Goal: Task Accomplishment & Management: Use online tool/utility

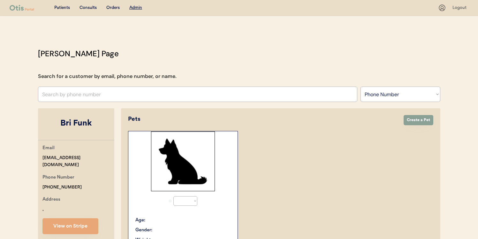
select select ""Phone Number""
select select "true"
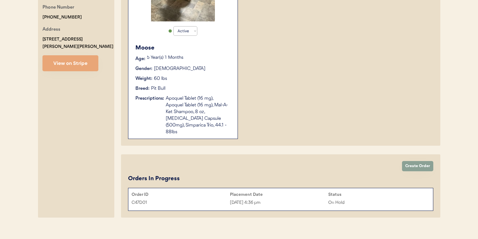
scroll to position [172, 0]
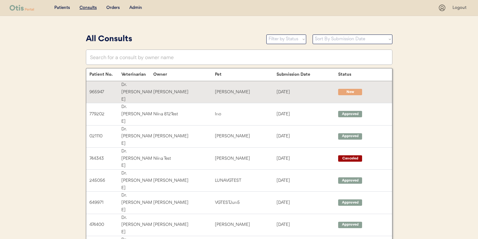
click at [202, 88] on div "[PERSON_NAME]" at bounding box center [184, 91] width 62 height 7
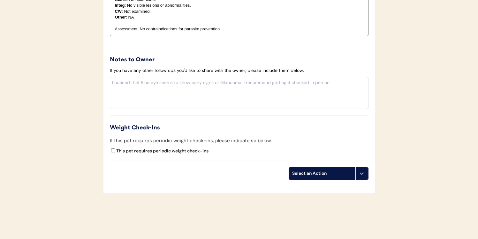
scroll to position [582, 0]
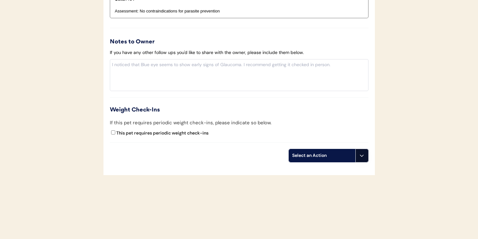
click at [367, 158] on button at bounding box center [361, 155] width 13 height 13
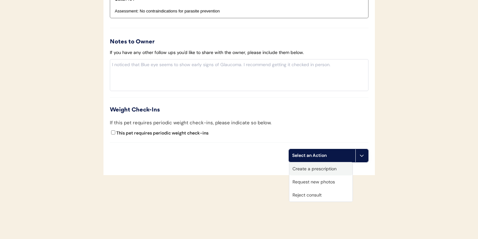
click at [335, 169] on div "Create a prescription" at bounding box center [320, 168] width 63 height 13
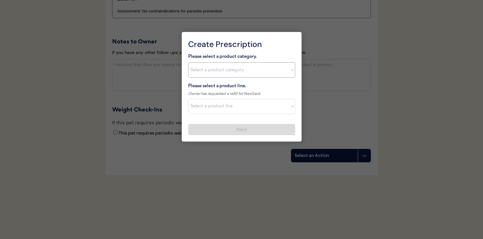
click at [227, 75] on select "Select a product category Allergies Antibiotics Anxiety Combo Parasite Preventi…" at bounding box center [241, 69] width 107 height 15
select select ""flea___tick""
click at [219, 109] on select "Select a product line Bravecto 3 Month NexGard Simparica" at bounding box center [241, 106] width 107 height 15
select select ""NexGard""
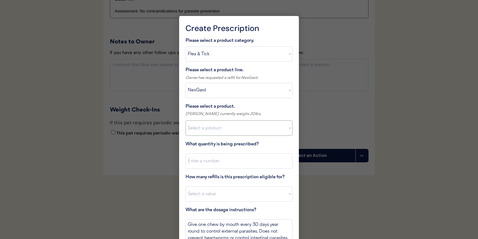
click at [223, 131] on select "Select a product NexGard, 4 - 10lbs NexGard, 10.1 - 24lbs NexGard, 24.1 - 60lbs…" at bounding box center [239, 127] width 107 height 15
select select ""1348695171700984260__LOOKUP__1670802139216x645124073882102900""
click at [220, 165] on input "input" at bounding box center [239, 160] width 107 height 15
type input "1"
click at [223, 195] on select "Select a value 0 1 2 3 4 5 6 7 8 10 11" at bounding box center [239, 193] width 107 height 15
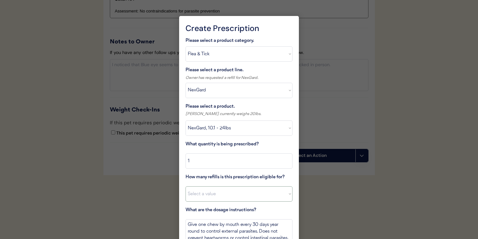
select select "11"
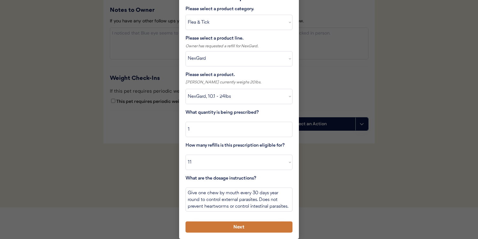
click at [252, 232] on button "Next" at bounding box center [239, 226] width 107 height 11
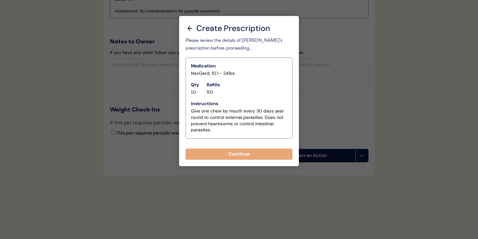
click at [255, 160] on div "Create Prescription Please select a product category. Select a product category…" at bounding box center [239, 91] width 120 height 150
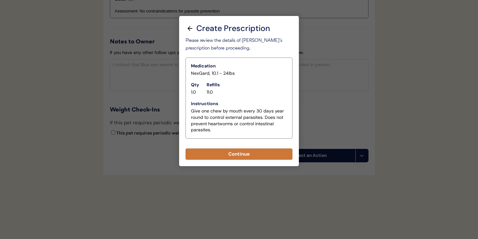
click at [255, 156] on button "Continue" at bounding box center [239, 154] width 107 height 11
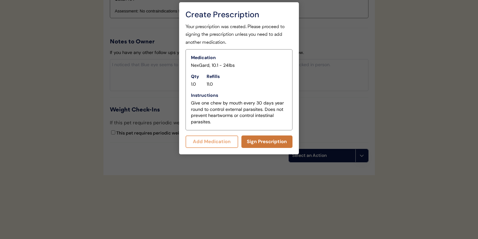
click at [274, 137] on button "Sign Prescription" at bounding box center [266, 141] width 51 height 12
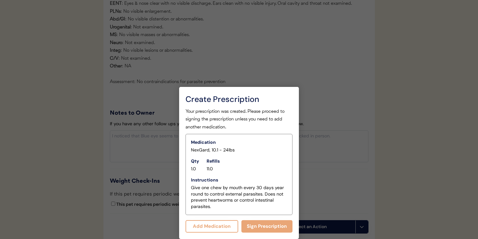
scroll to position [590, 0]
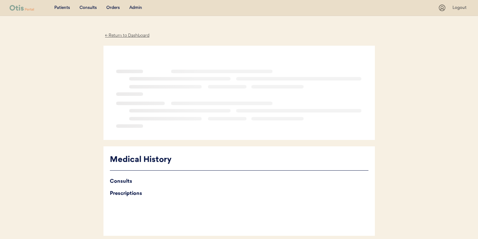
scroll to position [61, 0]
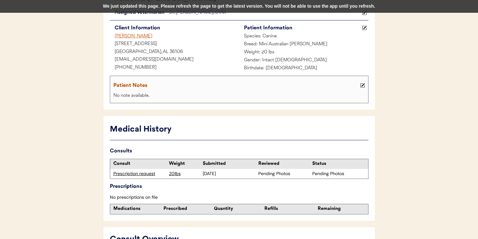
click at [335, 7] on div "We just updated this page. Please refresh the page to get the latest version. Y…" at bounding box center [239, 6] width 478 height 13
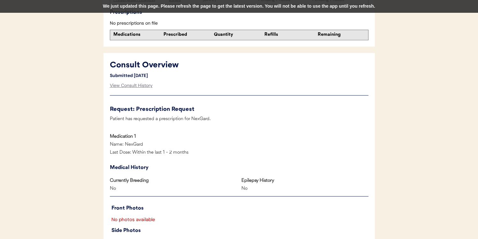
scroll to position [271, 0]
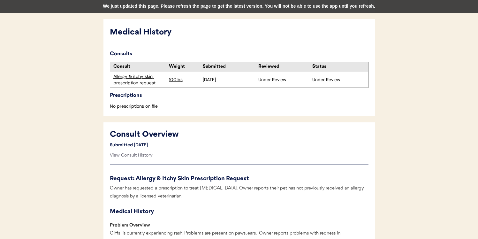
scroll to position [162, 0]
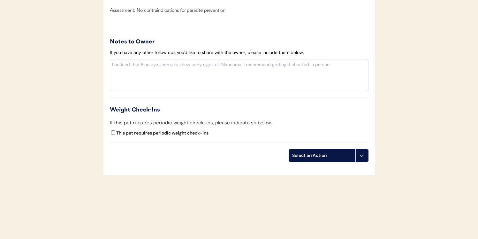
scroll to position [576, 0]
click at [335, 155] on div "Select an Action" at bounding box center [322, 155] width 60 height 6
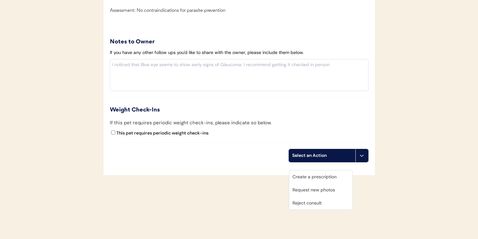
click at [318, 170] on div "Create a prescription" at bounding box center [320, 176] width 63 height 13
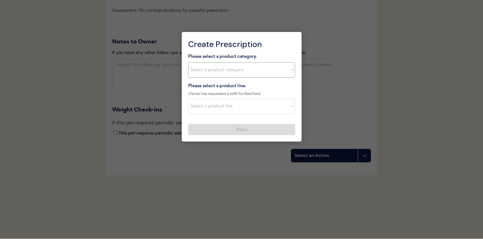
click at [228, 71] on select "Select a product category Allergies Antibiotics Anxiety Combo Parasite Preventi…" at bounding box center [241, 69] width 107 height 15
click at [239, 71] on select "Select a product category Allergies Antibiotics Anxiety Combo Parasite Preventi…" at bounding box center [241, 69] width 107 height 15
select select ""flea___tick""
click at [223, 103] on select "Select a product line" at bounding box center [241, 106] width 107 height 15
click at [239, 108] on select "Select a product line Bravecto 3 Month NexGard Simparica" at bounding box center [241, 106] width 107 height 15
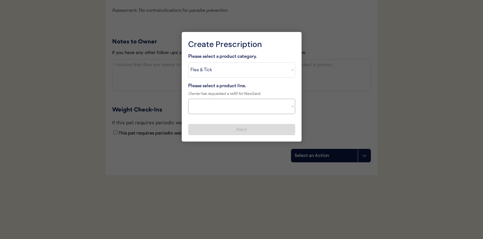
select select ""NexGard""
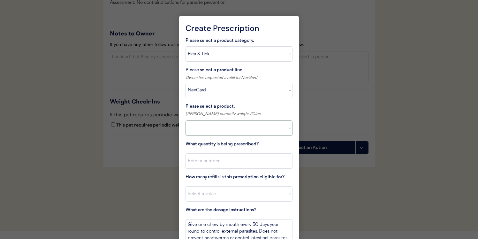
click at [223, 131] on select at bounding box center [239, 127] width 107 height 15
click at [223, 126] on select "Select a product NexGard, 4 - 10lbs NexGard, 10.1 - 24lbs NexGard, 24.1 - 60lbs…" at bounding box center [239, 127] width 107 height 15
click at [244, 126] on select "Select a product NexGard, 4 - 10lbs NexGard, 10.1 - 24lbs NexGard, 24.1 - 60lbs…" at bounding box center [239, 127] width 107 height 15
select select ""1348695171700984260__LOOKUP__1670802139216x645124073882102900""
click at [227, 162] on input "input" at bounding box center [239, 160] width 107 height 15
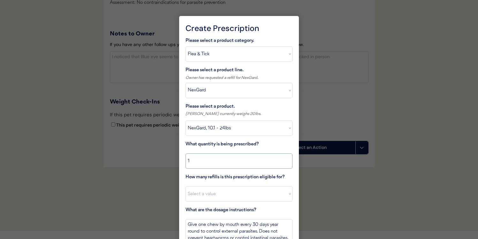
type input "1"
click at [236, 195] on select "Select a value 0 1 2 3 4 5 6 7 8 10 11" at bounding box center [239, 193] width 107 height 15
select select "11"
click at [242, 184] on div "How many refills is this prescription eligible for? Select a value 0 1 2 3 4 5 …" at bounding box center [239, 187] width 107 height 28
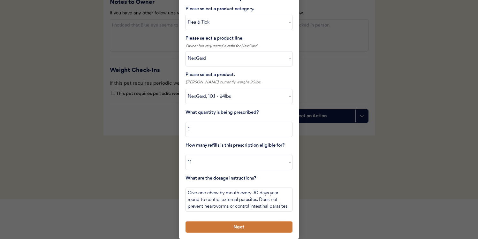
click at [245, 229] on button "Next" at bounding box center [239, 226] width 107 height 11
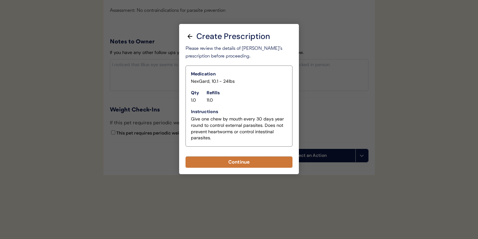
click at [225, 156] on button "Continue" at bounding box center [239, 161] width 107 height 11
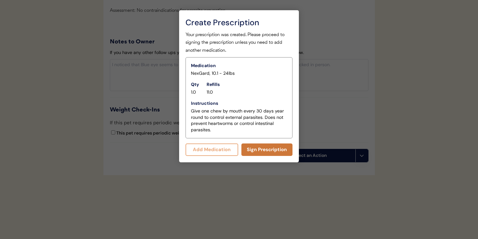
click at [258, 143] on button "Sign Prescription" at bounding box center [266, 149] width 51 height 12
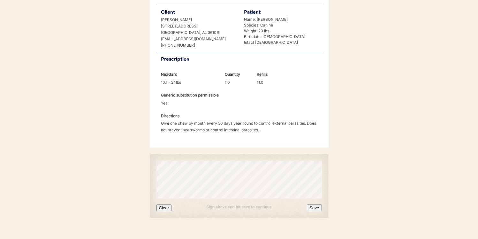
scroll to position [152, 0]
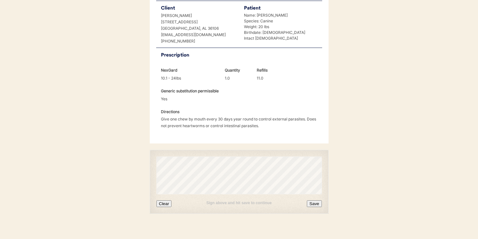
click at [316, 200] on button "Save" at bounding box center [314, 203] width 15 height 7
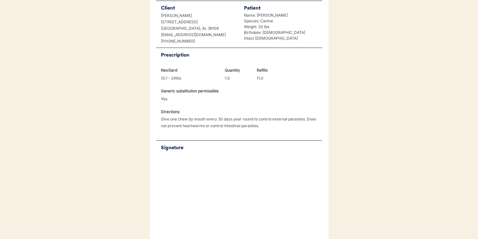
scroll to position [179, 0]
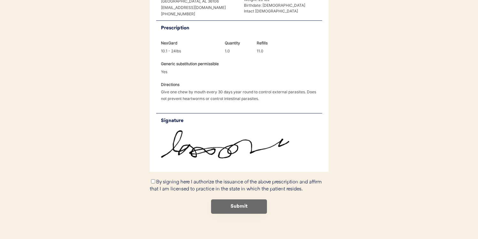
click at [152, 178] on div "By signing here I authorize the issuance of the above prescription and affirm t…" at bounding box center [239, 185] width 179 height 15
click at [152, 179] on input "By signing here I authorize the issuance of the above prescription and affirm t…" at bounding box center [153, 181] width 4 height 4
checkbox input "true"
click at [222, 199] on button "Submit" at bounding box center [239, 206] width 56 height 14
